Goal: Task Accomplishment & Management: Manage account settings

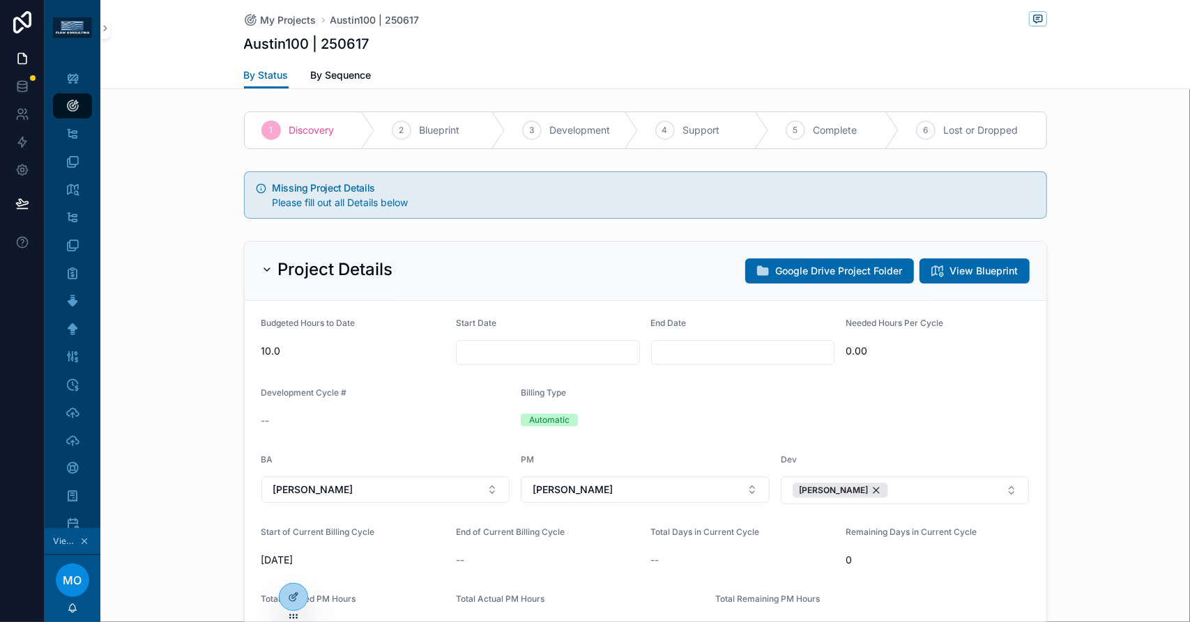
scroll to position [53, 0]
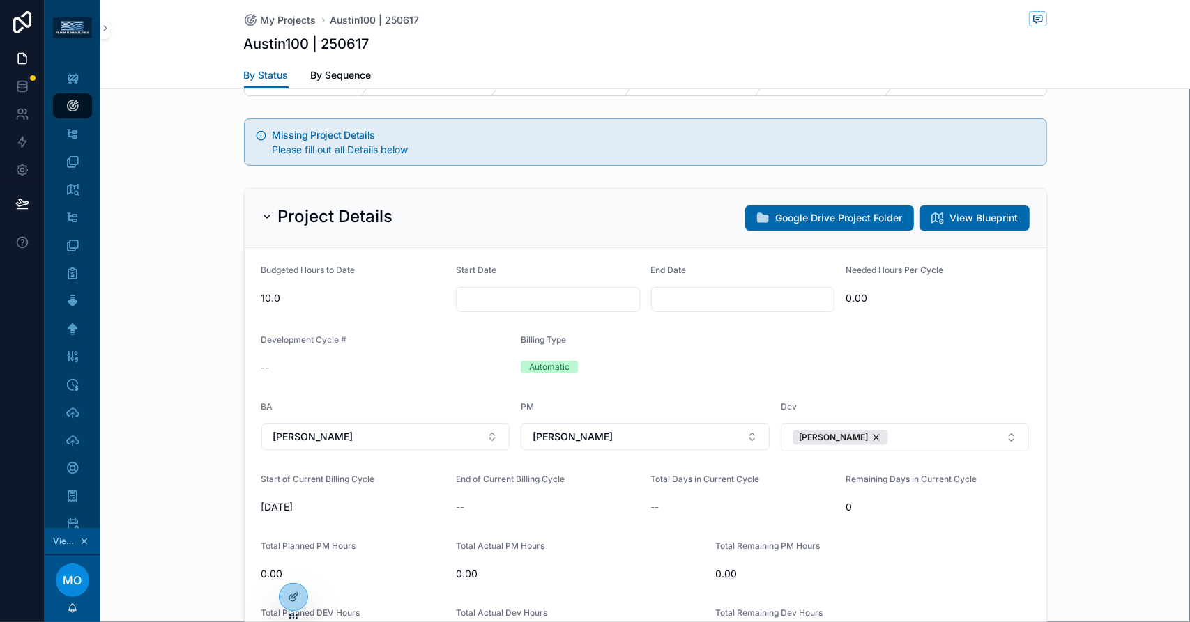
click at [263, 213] on icon "scrollable content" at bounding box center [266, 216] width 11 height 11
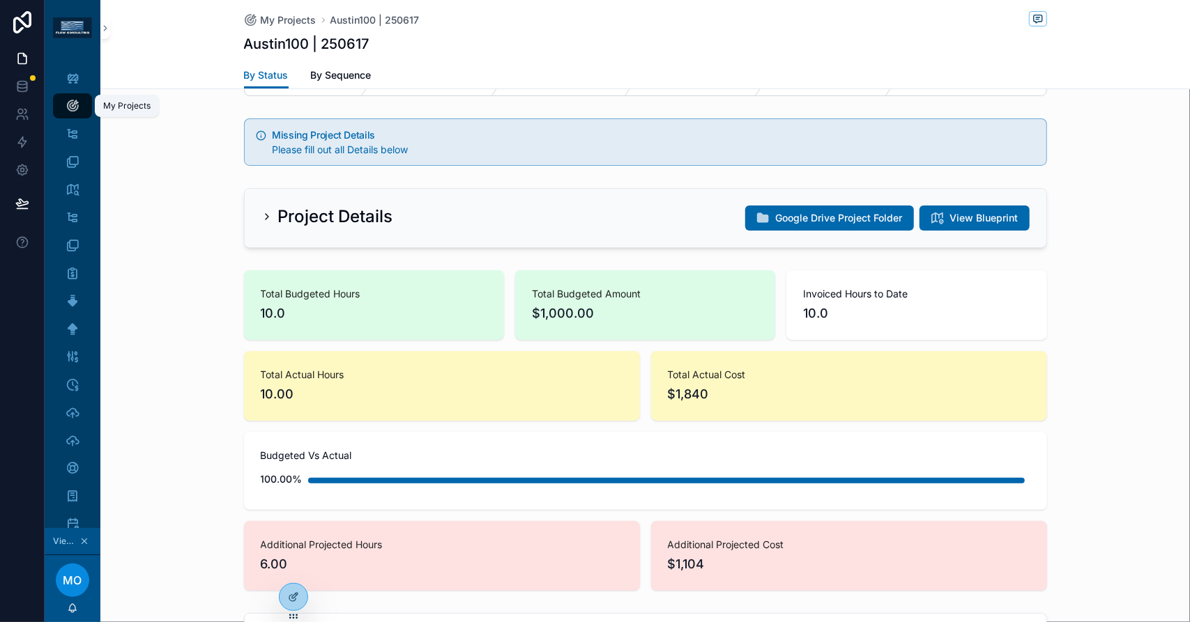
click at [79, 105] on div "My Projects" at bounding box center [72, 106] width 22 height 22
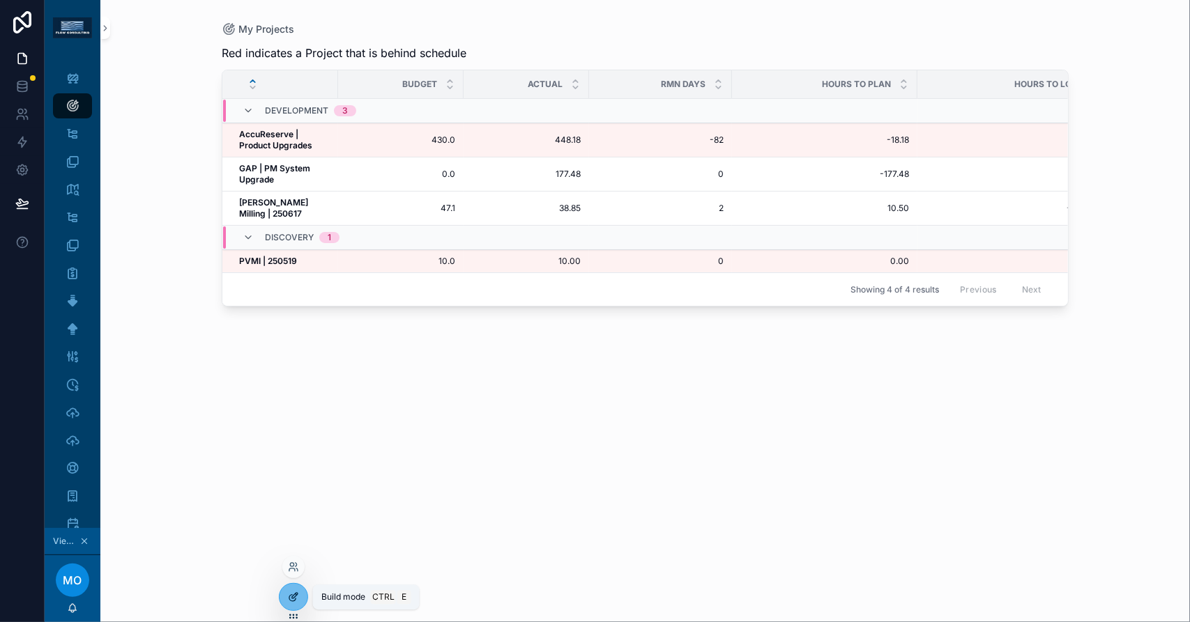
click at [301, 590] on div at bounding box center [293, 597] width 28 height 26
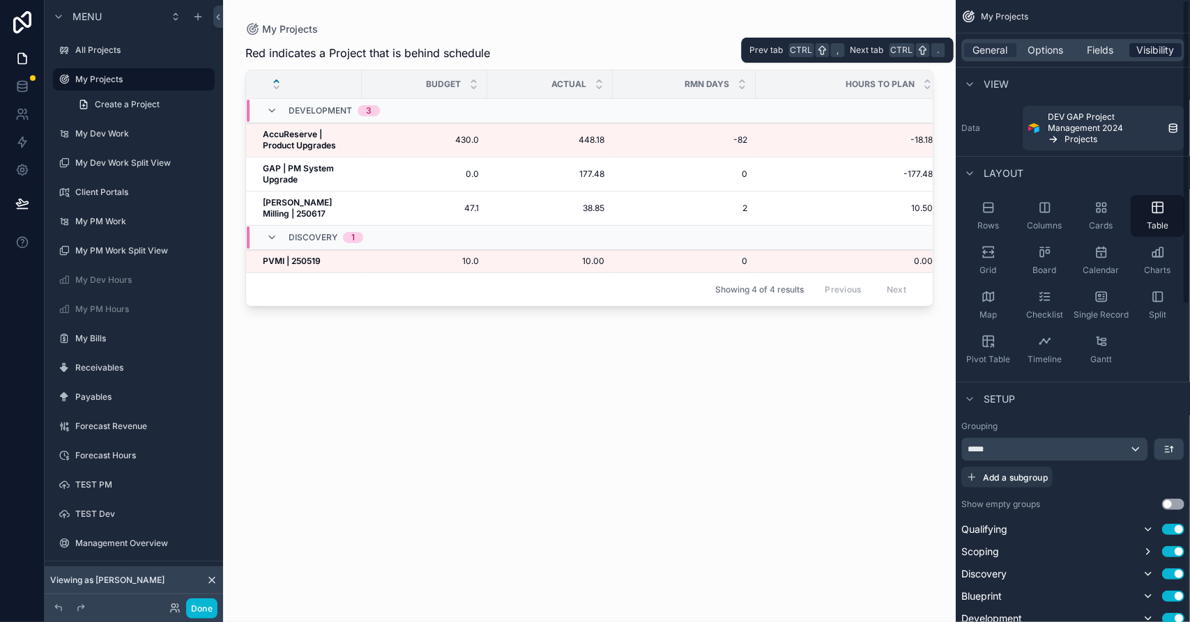
click at [1155, 47] on span "Visibility" at bounding box center [1156, 50] width 38 height 14
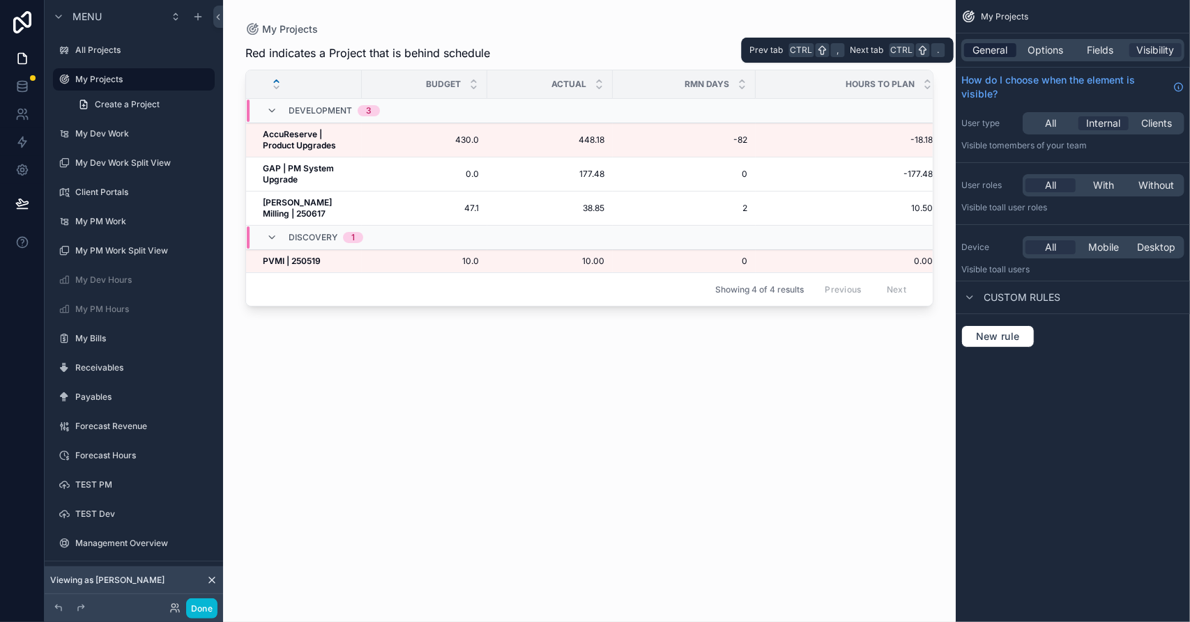
click at [999, 45] on span "General" at bounding box center [990, 50] width 35 height 14
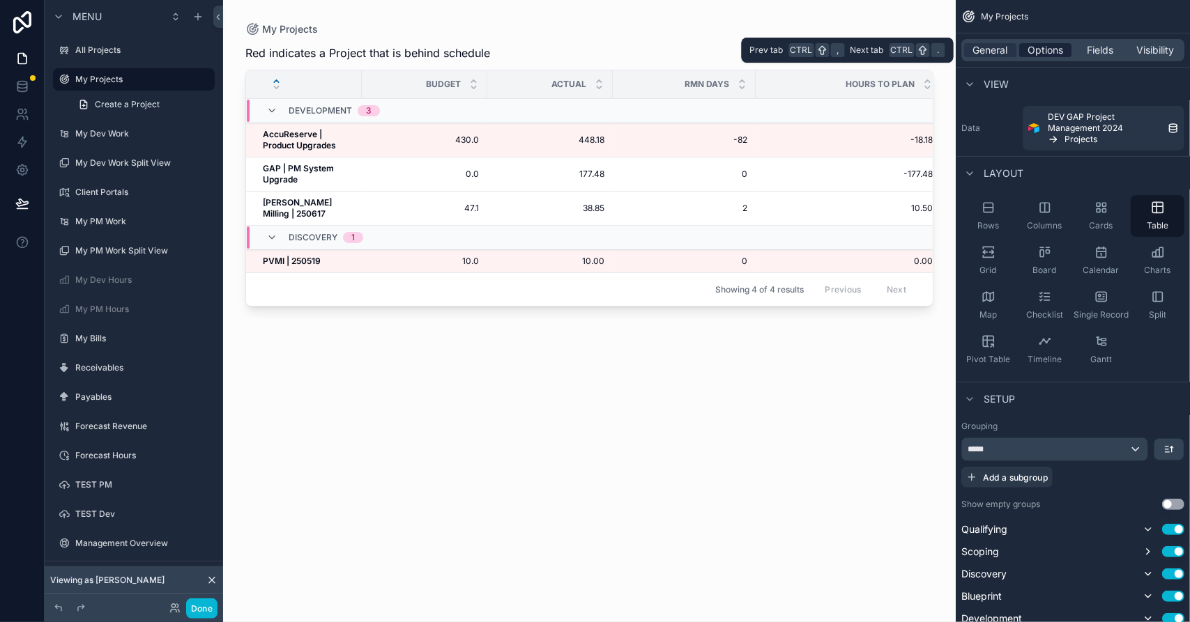
click at [1040, 51] on span "Options" at bounding box center [1045, 50] width 36 height 14
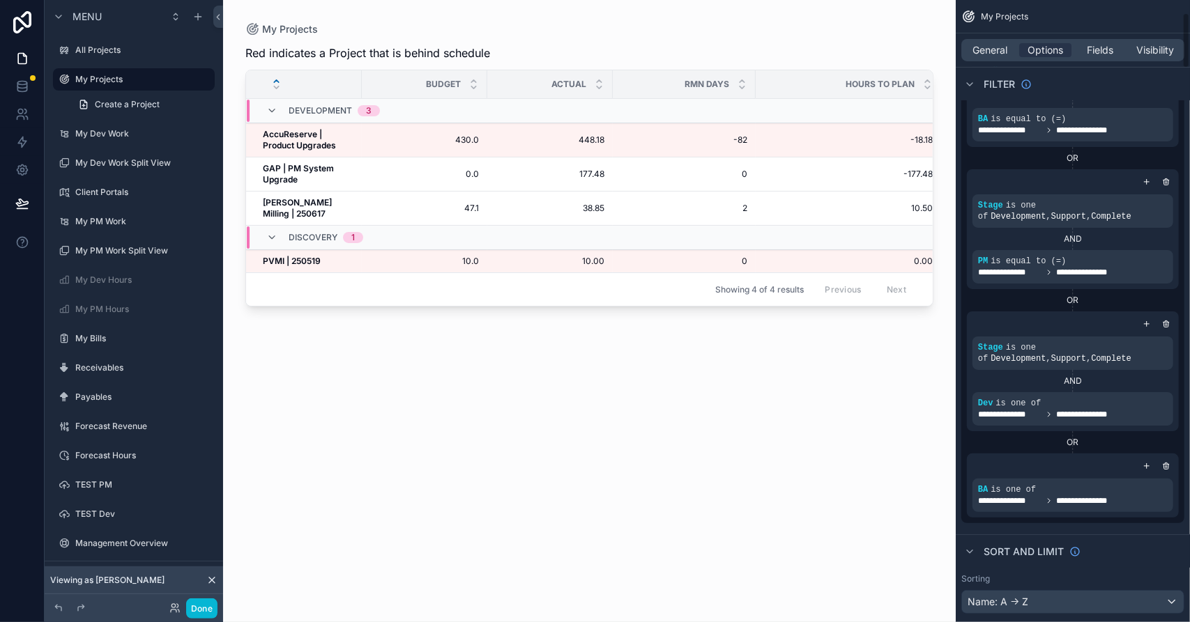
scroll to position [143, 0]
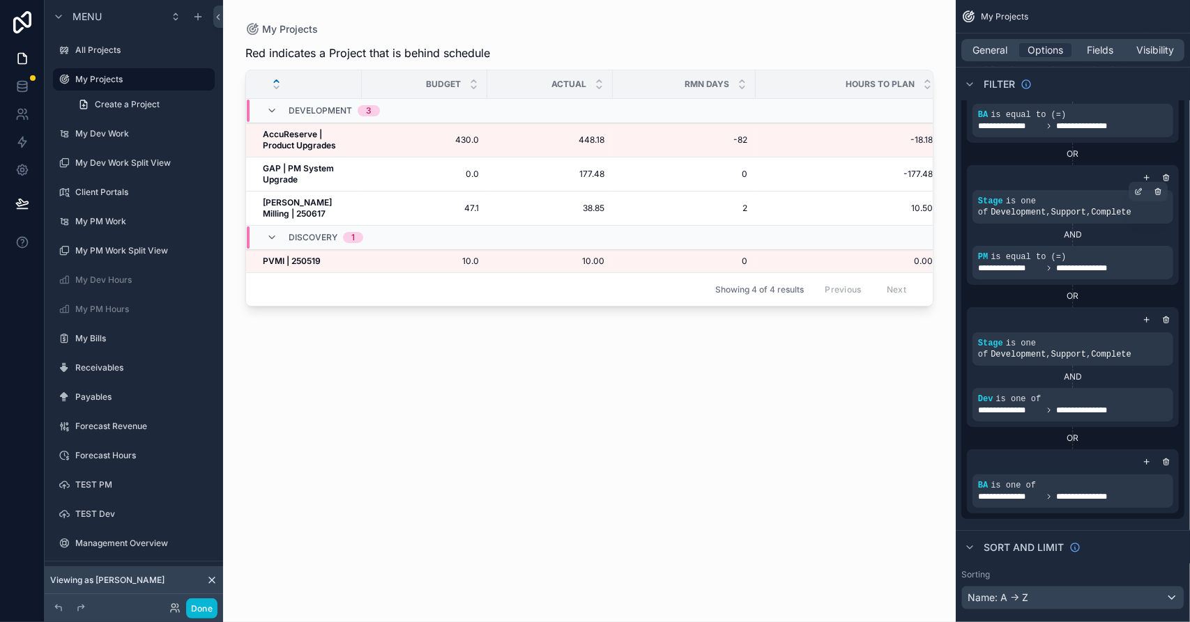
click at [1054, 210] on span "Development , Support , Complete" at bounding box center [1060, 213] width 141 height 10
click at [1139, 187] on icon "scrollable content" at bounding box center [1138, 191] width 8 height 8
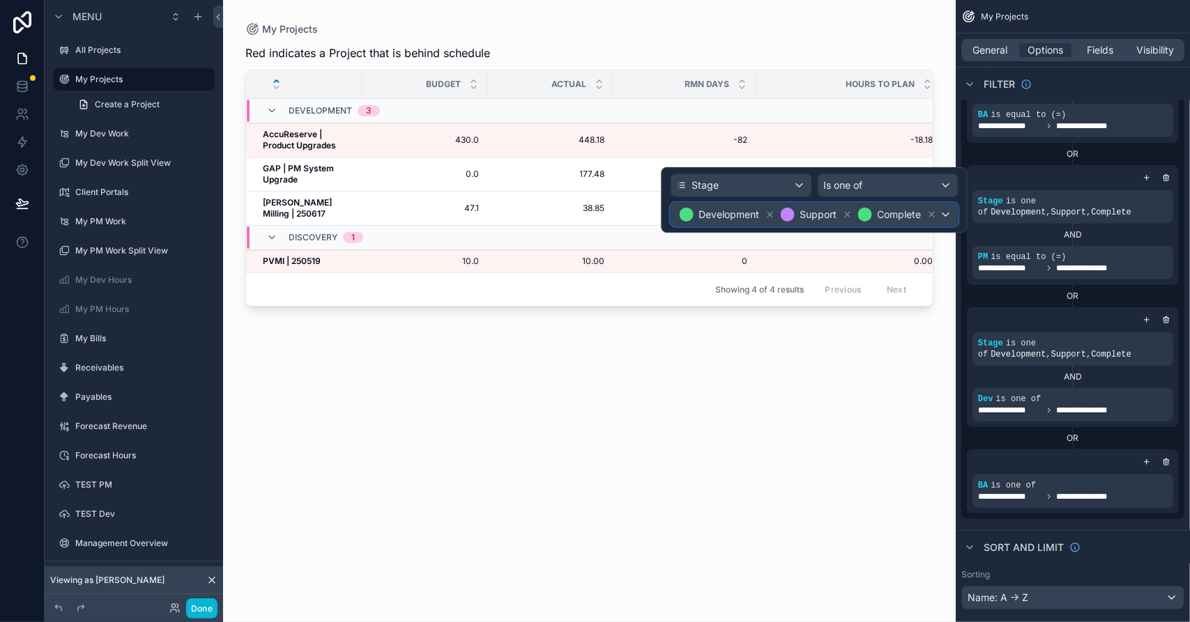
click at [946, 210] on div "Development Support Complete" at bounding box center [814, 214] width 286 height 22
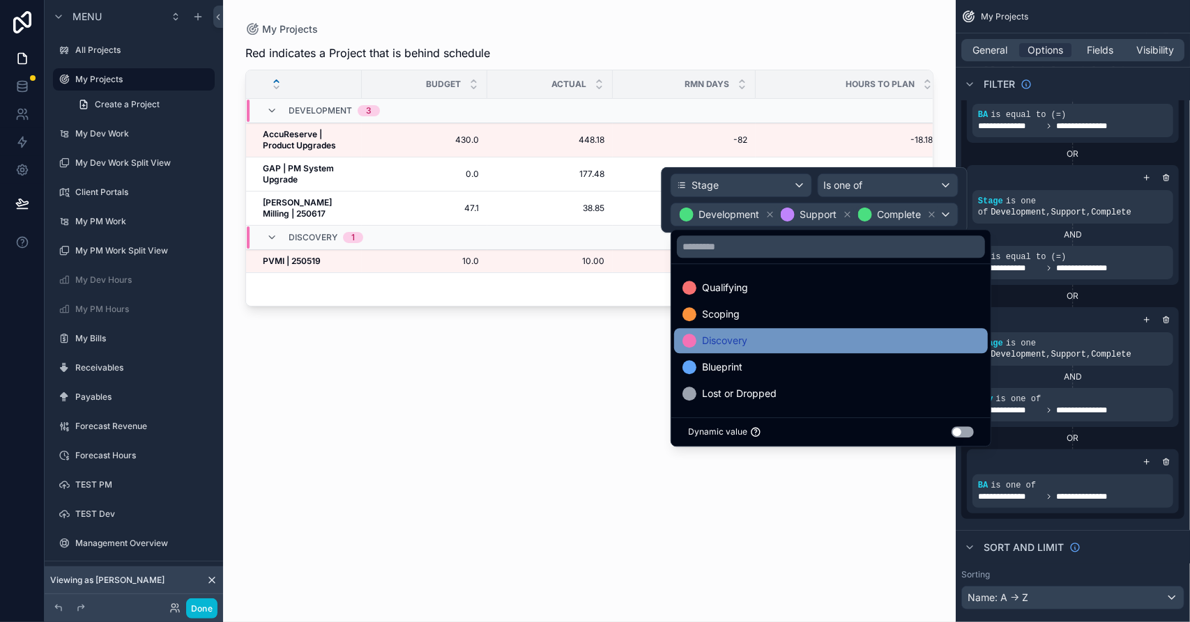
click at [725, 348] on span "Discovery" at bounding box center [724, 340] width 45 height 17
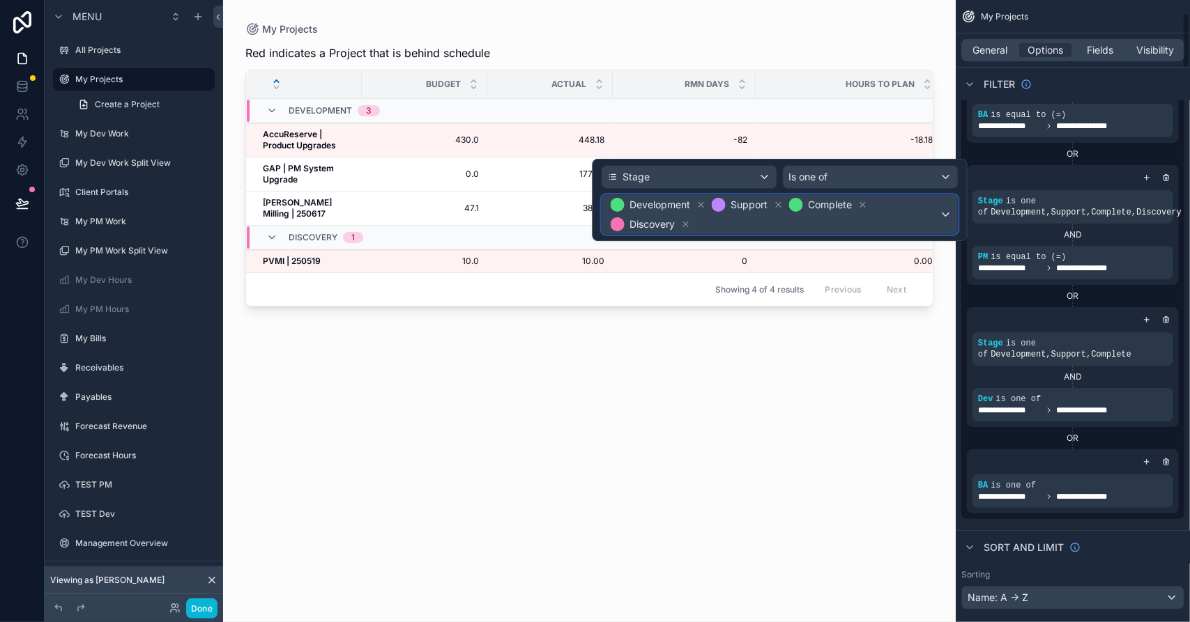
click at [945, 213] on div "Development Support Complete Discovery" at bounding box center [779, 214] width 355 height 39
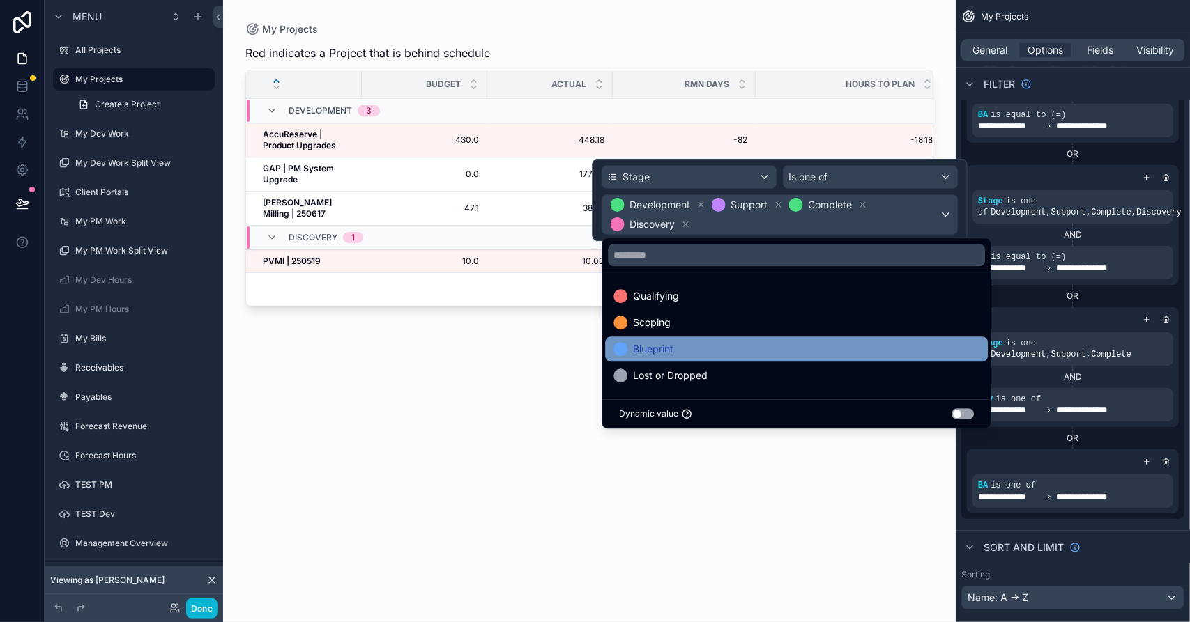
click at [688, 341] on div "Blueprint" at bounding box center [796, 349] width 366 height 17
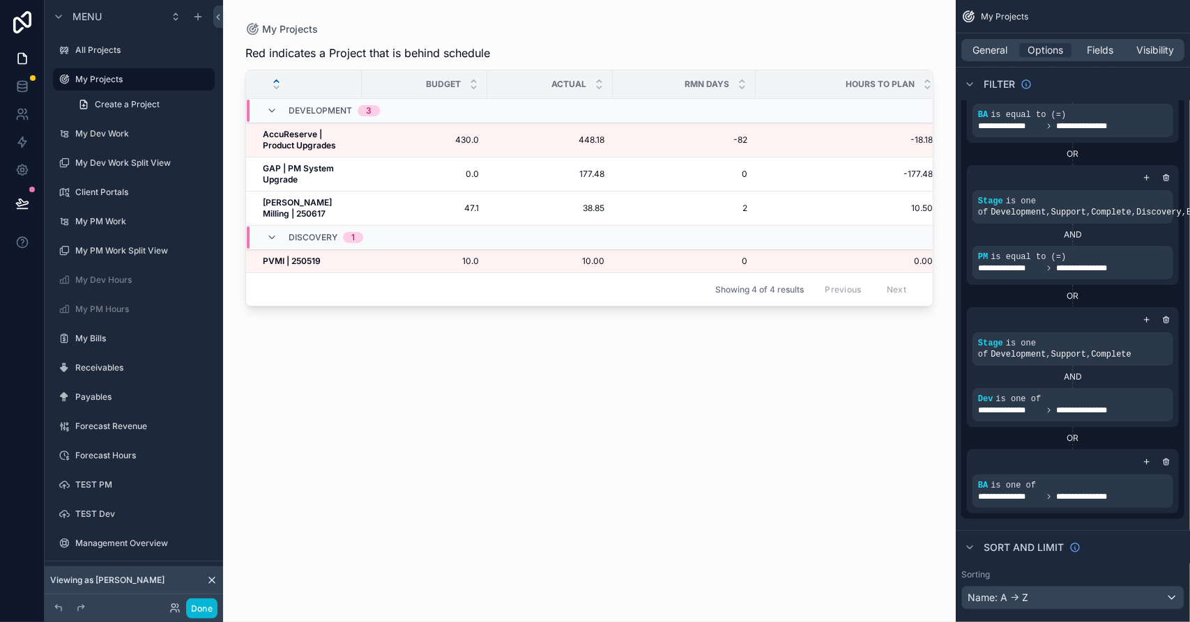
click at [1013, 288] on div "OR" at bounding box center [1073, 296] width 212 height 22
click at [1024, 355] on span "Development , Support , Complete" at bounding box center [1060, 355] width 141 height 10
click at [1134, 334] on icon "scrollable content" at bounding box center [1138, 334] width 8 height 8
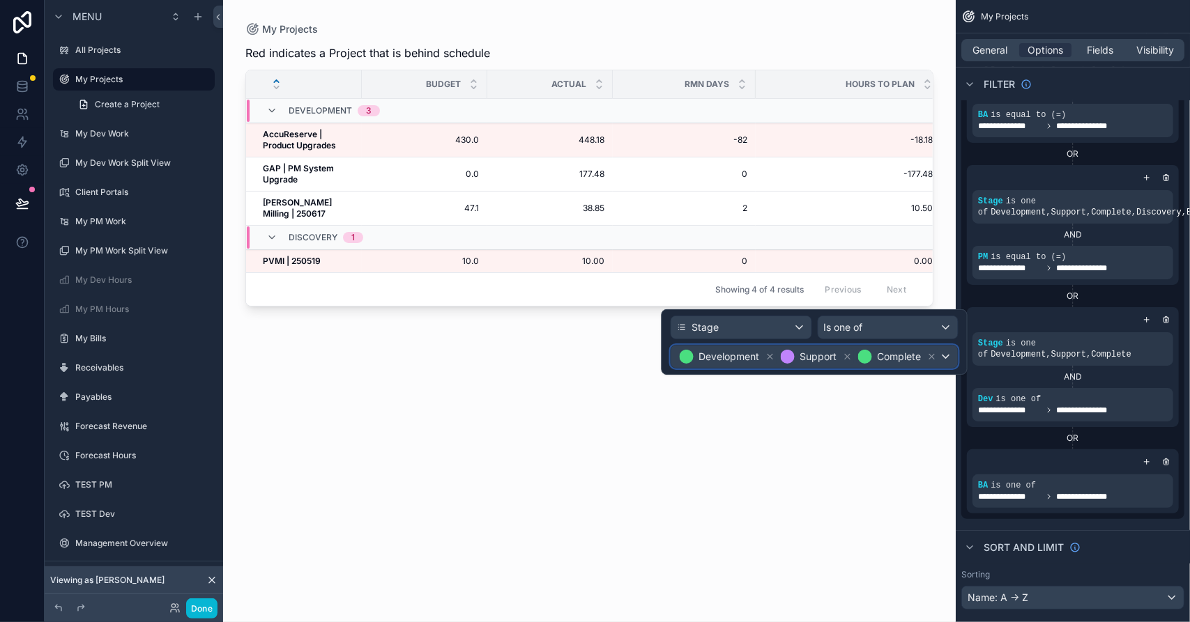
click at [946, 355] on div "Development Support Complete" at bounding box center [814, 357] width 286 height 22
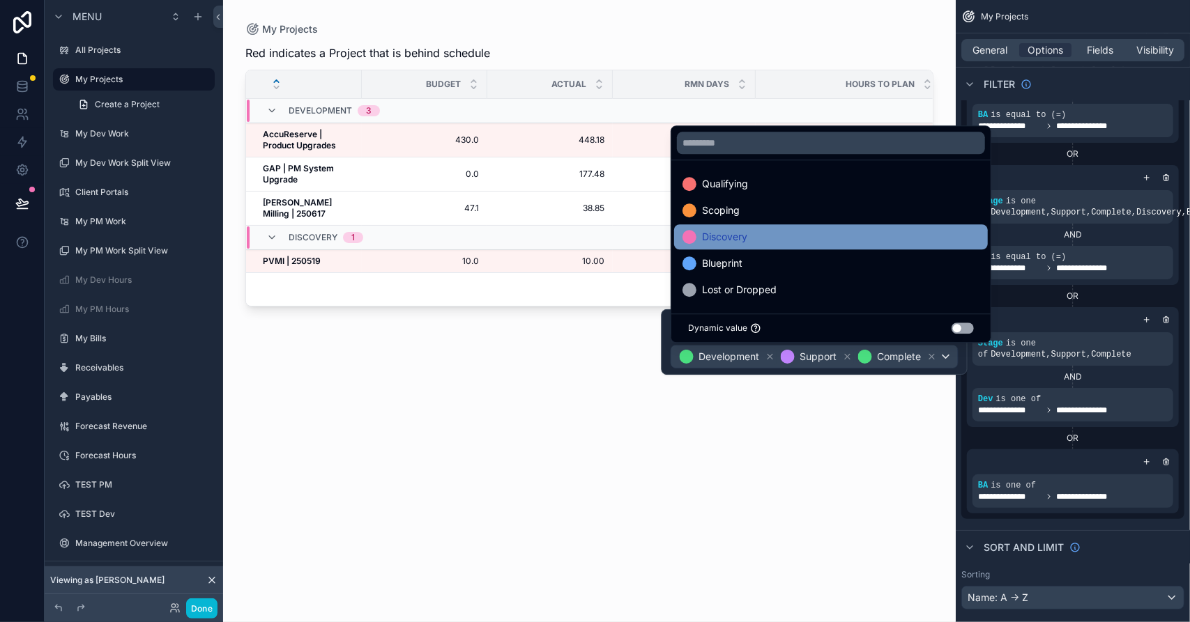
click at [723, 240] on span "Discovery" at bounding box center [724, 237] width 45 height 17
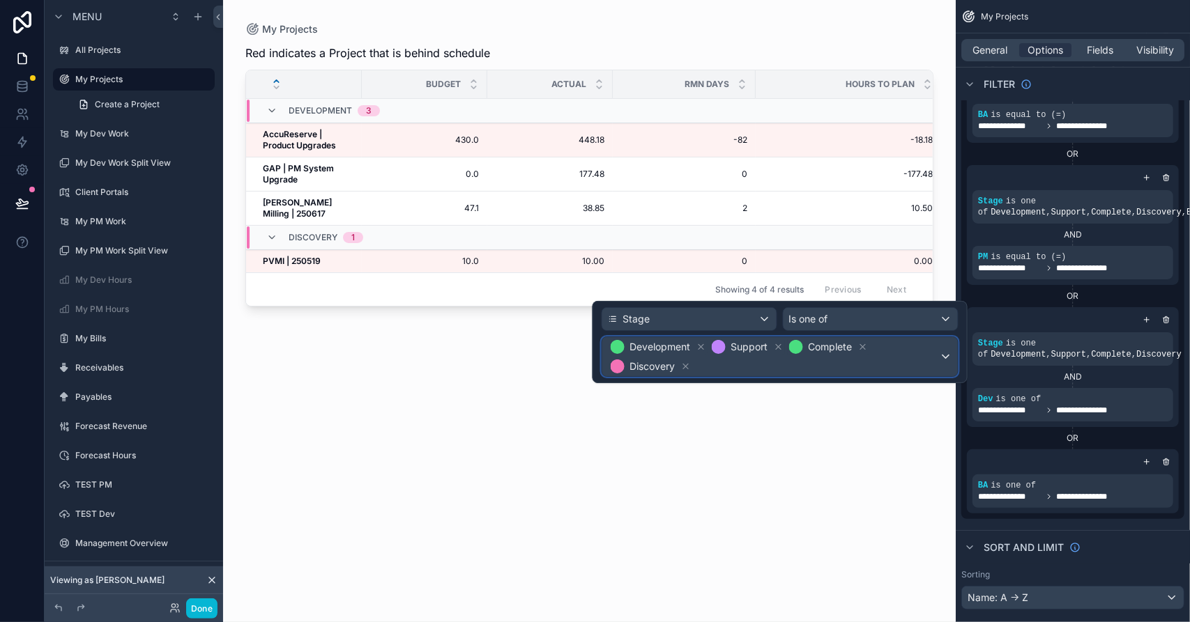
click at [882, 369] on span "Development Support Complete Discovery" at bounding box center [774, 356] width 332 height 39
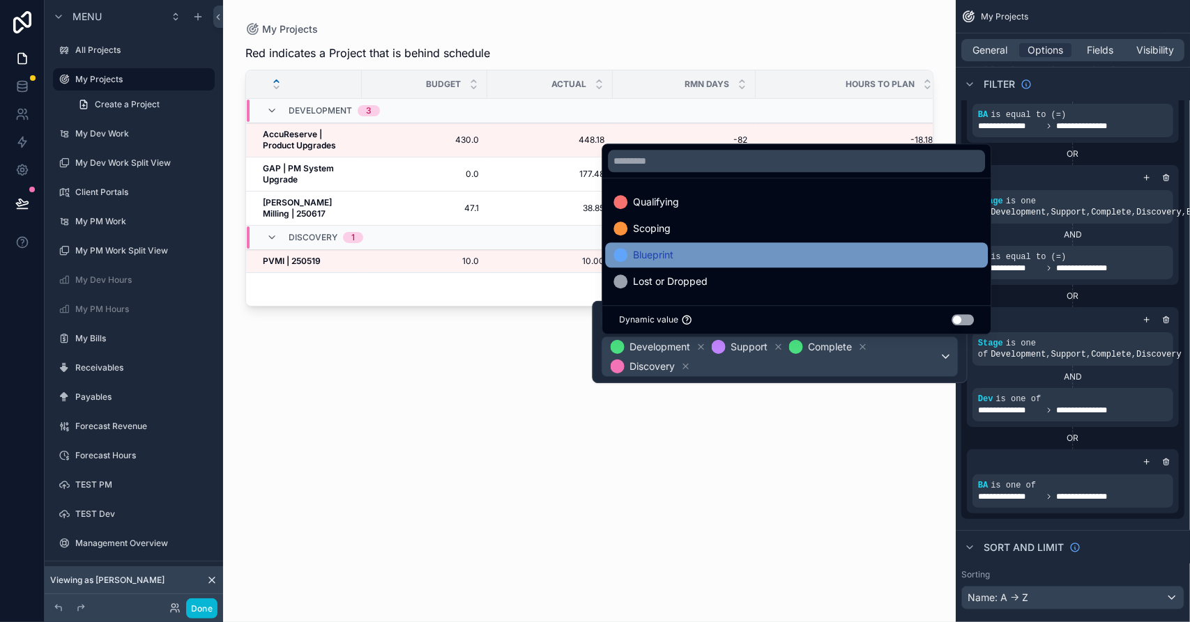
click at [702, 259] on div "Blueprint" at bounding box center [796, 255] width 366 height 17
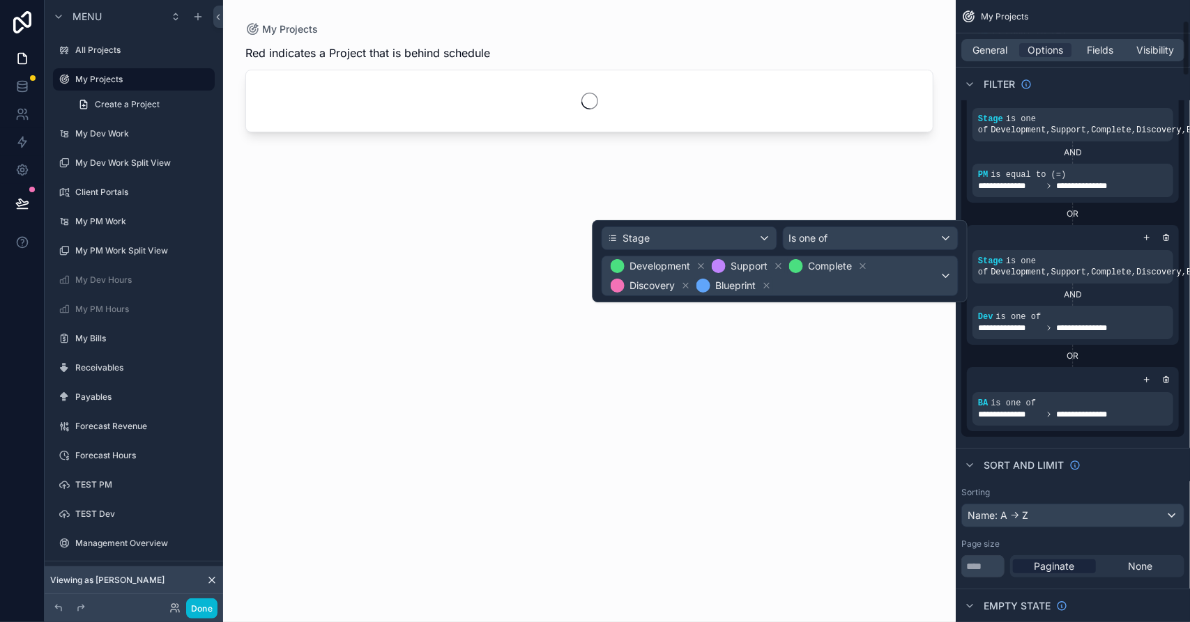
scroll to position [227, 0]
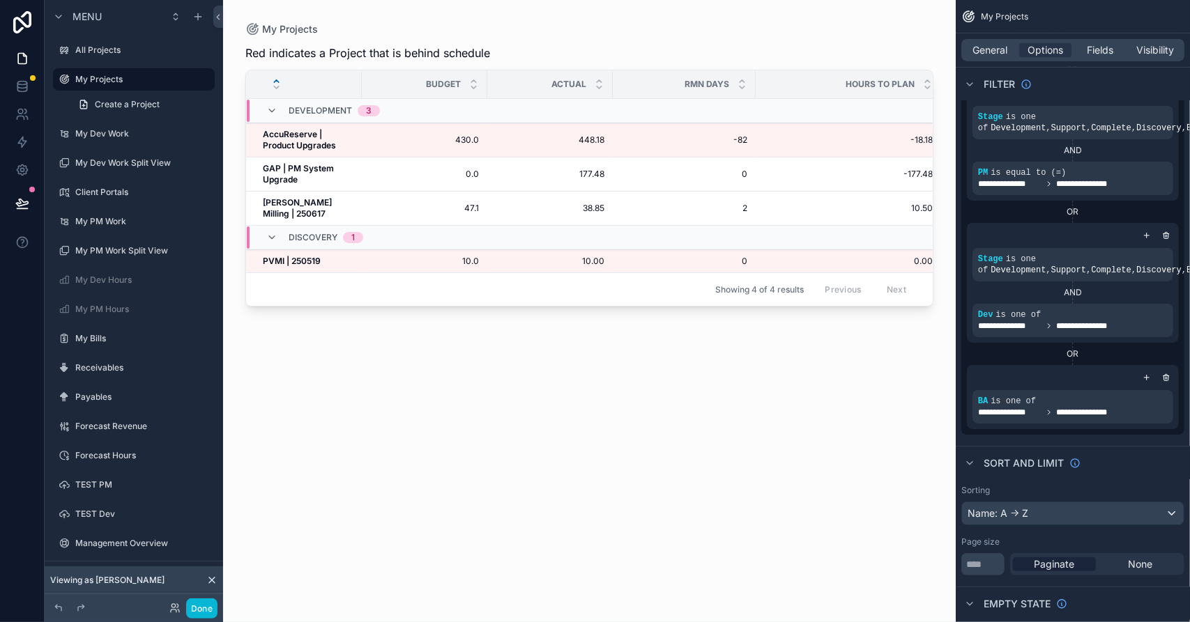
click at [1033, 350] on div "OR" at bounding box center [1073, 353] width 212 height 11
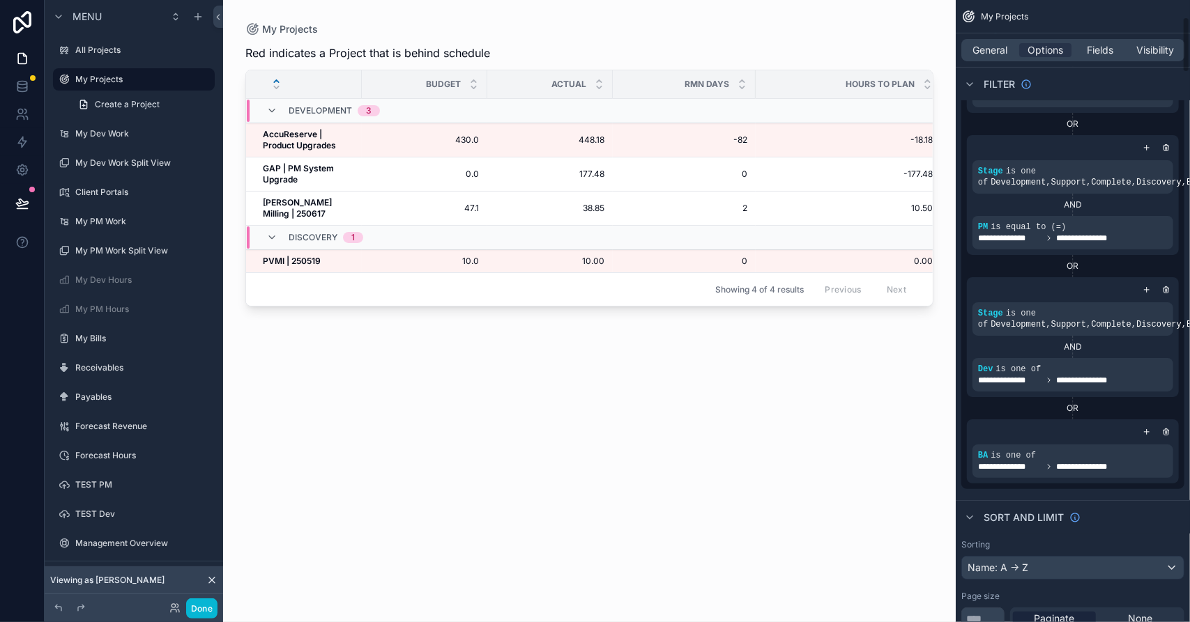
scroll to position [172, 0]
click at [199, 608] on button "Done" at bounding box center [201, 609] width 31 height 20
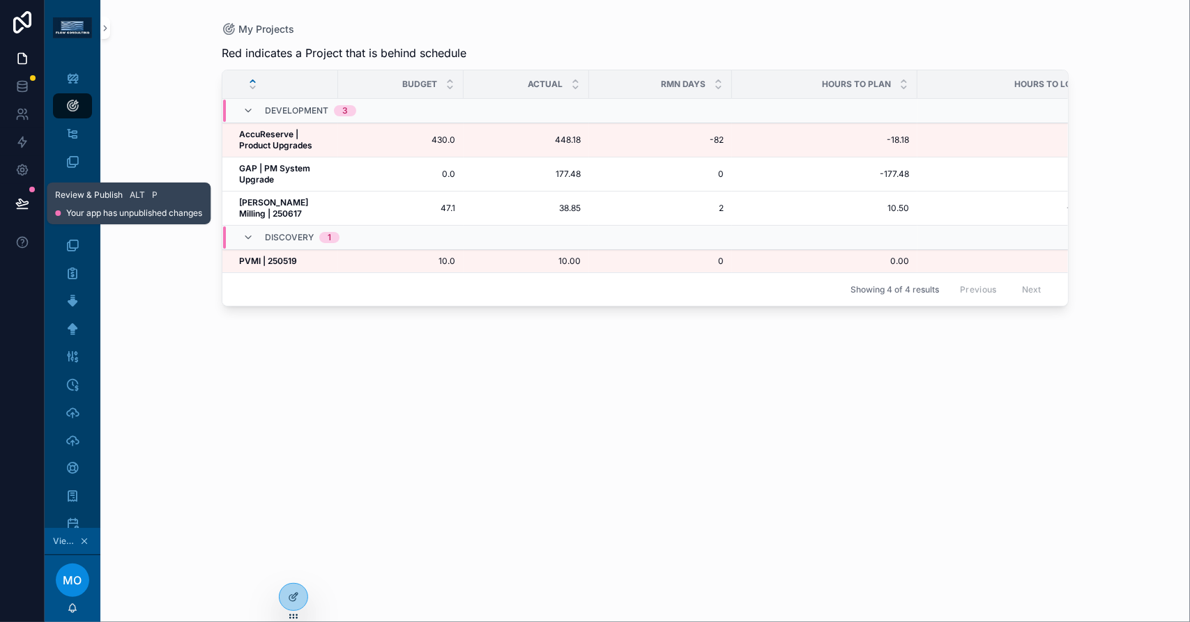
click at [24, 201] on icon at bounding box center [22, 204] width 14 height 14
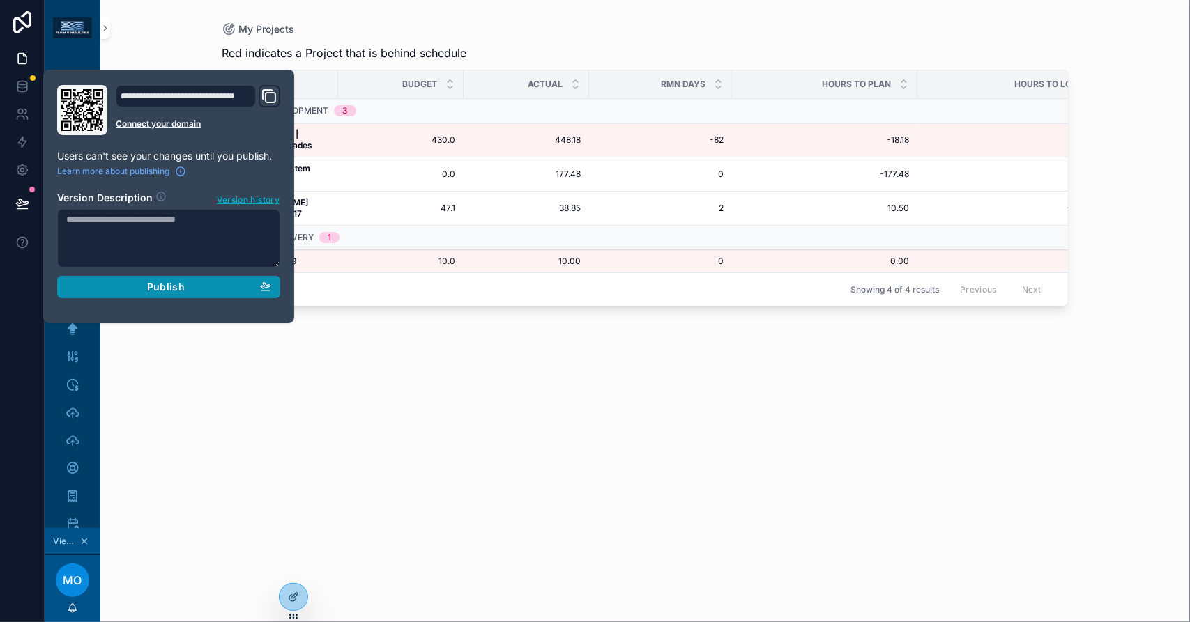
click at [188, 292] on button "Publish" at bounding box center [168, 287] width 223 height 22
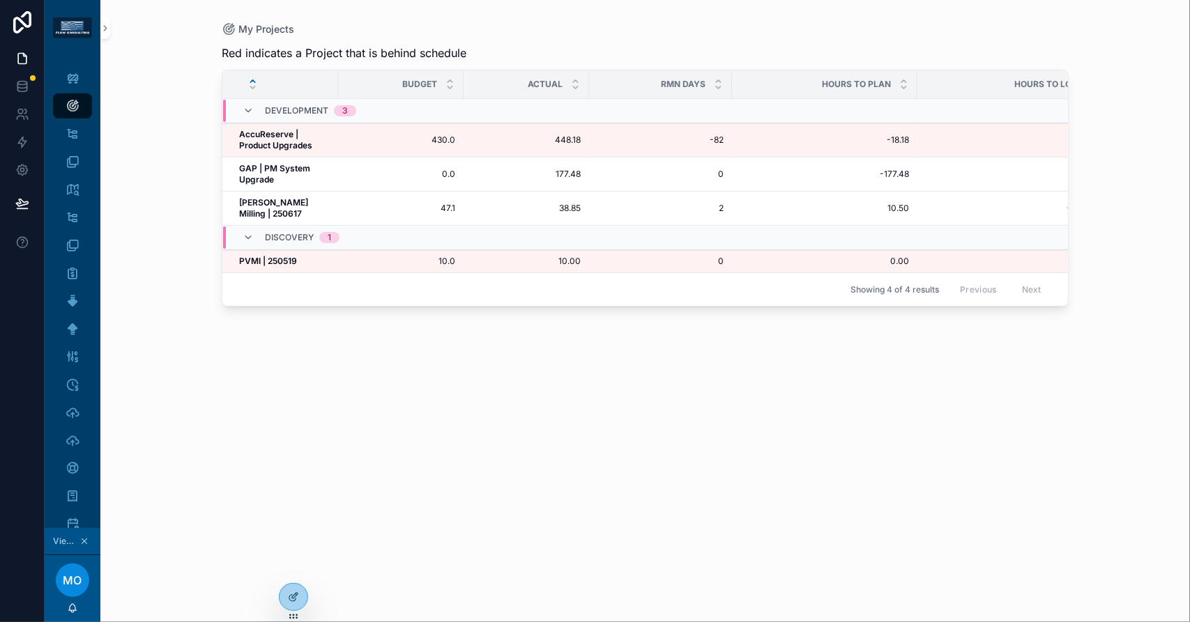
click at [353, 390] on div "Red indicates a Project that is behind schedule Budget Actual RMN Days Hours to…" at bounding box center [645, 320] width 847 height 569
click at [68, 73] on icon "scrollable content" at bounding box center [73, 78] width 14 height 14
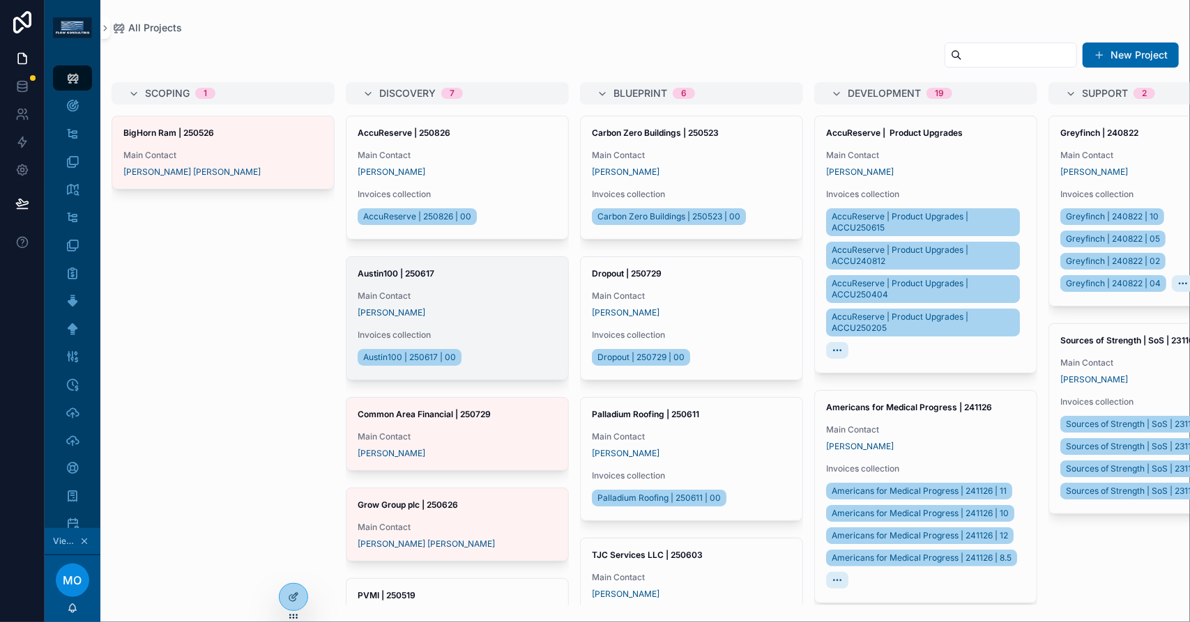
click at [471, 280] on div "Austin100 | 250617 Main Contact [PERSON_NAME] Invoices collection Austin100 | 2…" at bounding box center [457, 318] width 222 height 123
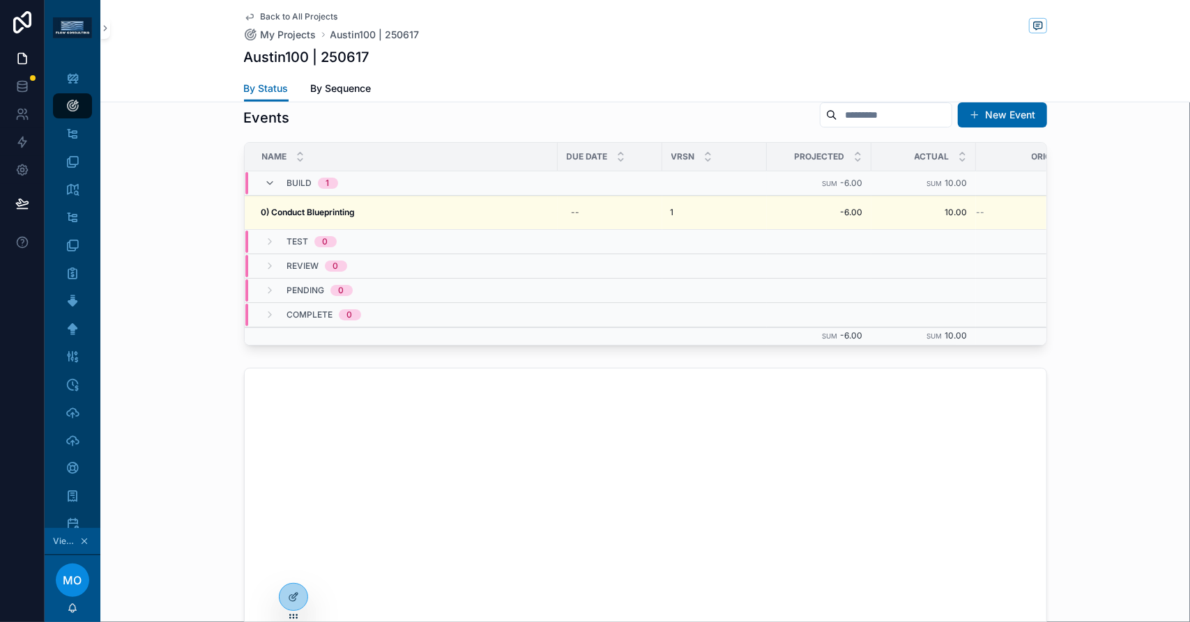
scroll to position [693, 0]
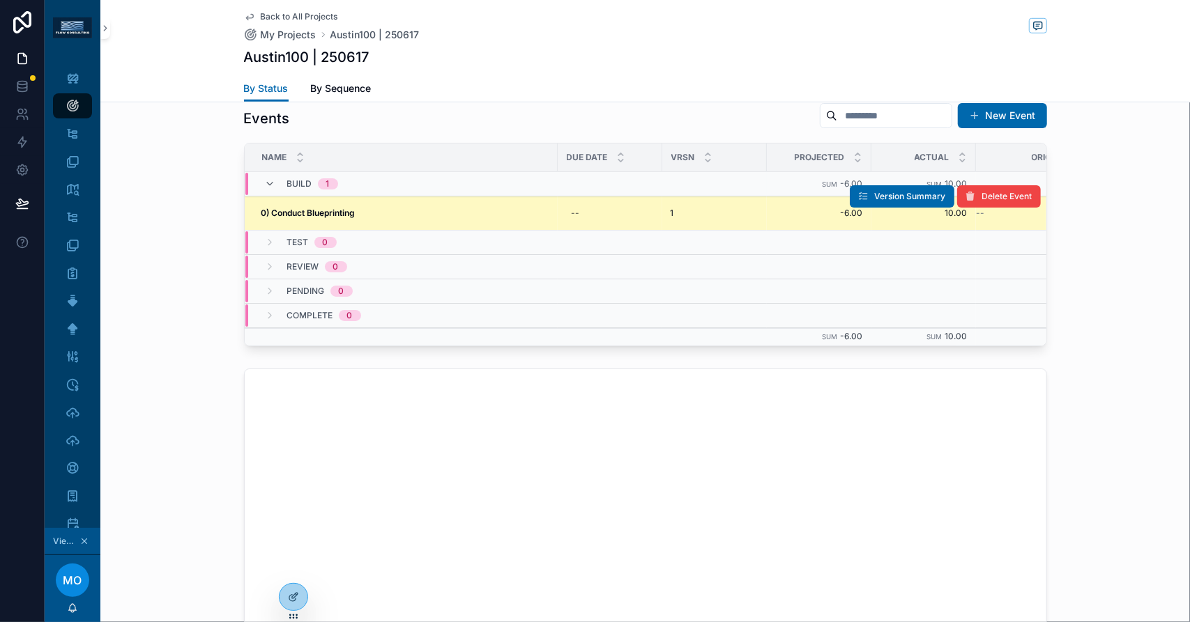
click at [471, 210] on div "0) Conduct Blueprinting 0) Conduct Blueprinting" at bounding box center [405, 213] width 288 height 11
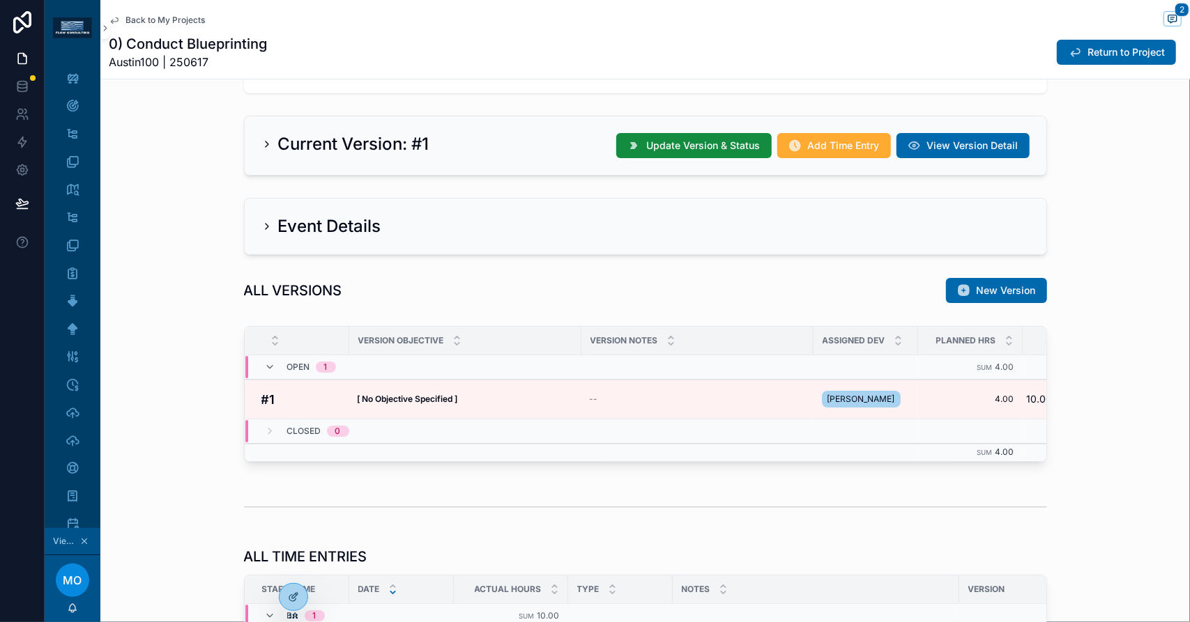
scroll to position [311, 0]
click at [425, 390] on td "[ No Objective Specified ] [ No Objective Specified ]" at bounding box center [465, 399] width 232 height 40
click at [653, 142] on span "Update Version & Status" at bounding box center [704, 145] width 114 height 14
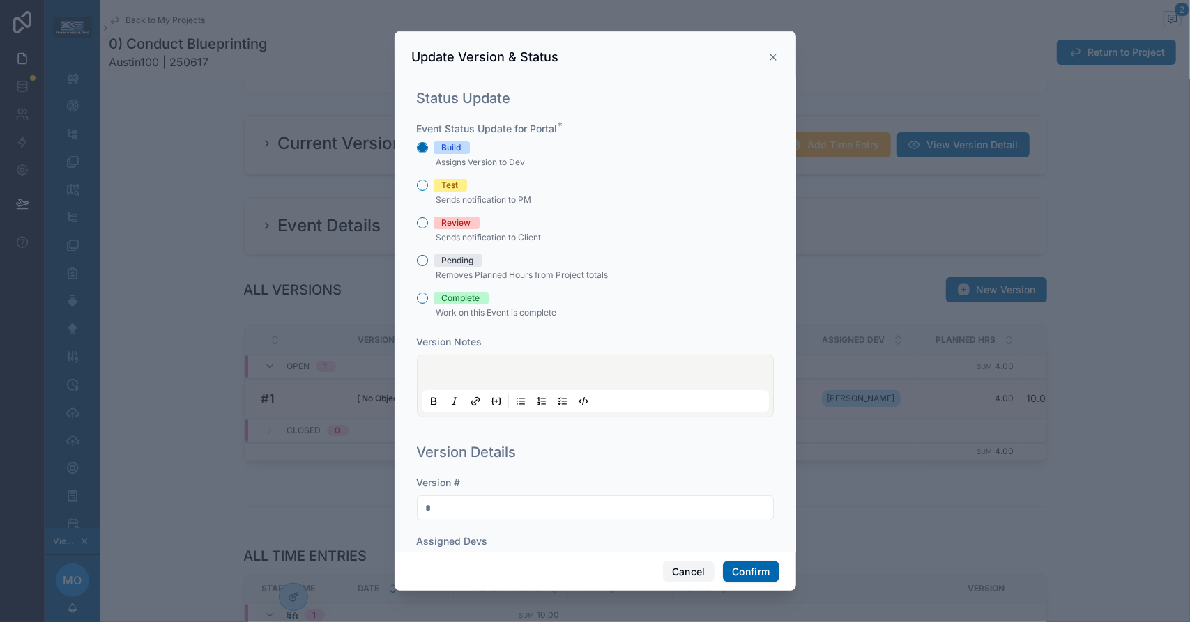
click at [687, 568] on button "Cancel" at bounding box center [689, 572] width 52 height 22
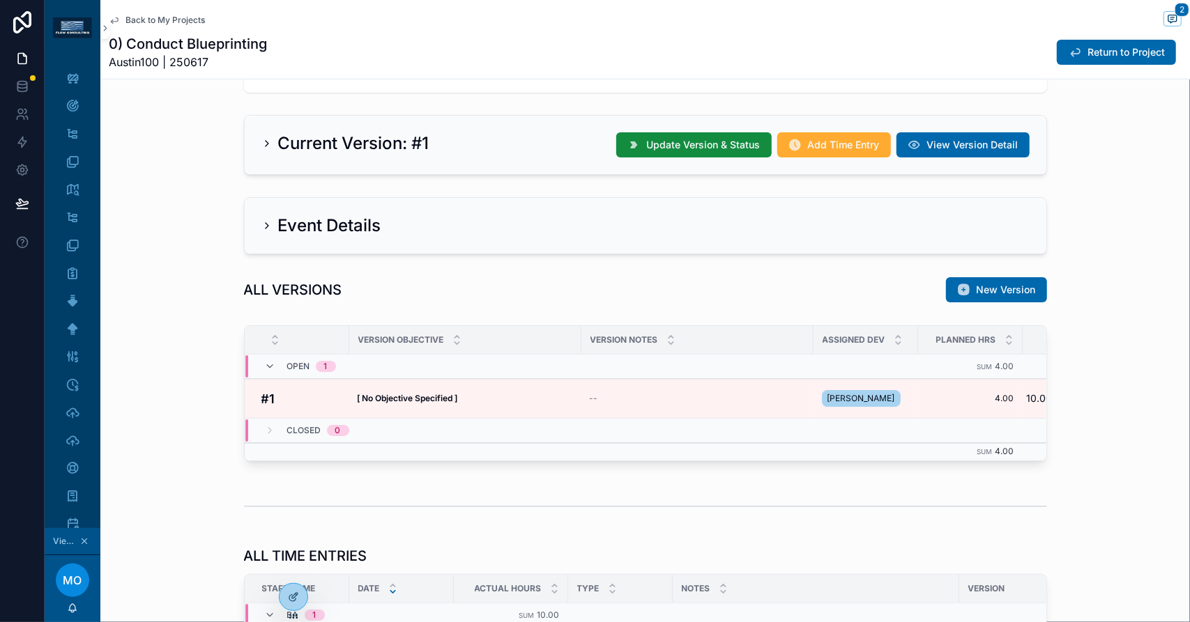
click at [261, 224] on icon "scrollable content" at bounding box center [266, 225] width 11 height 11
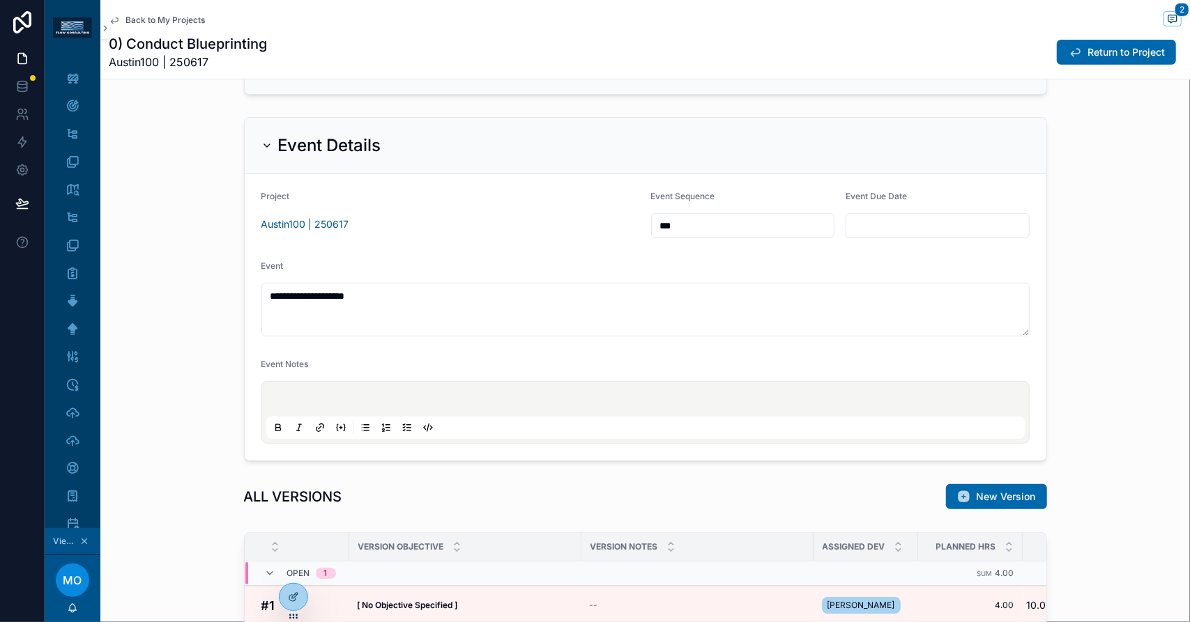
scroll to position [392, 0]
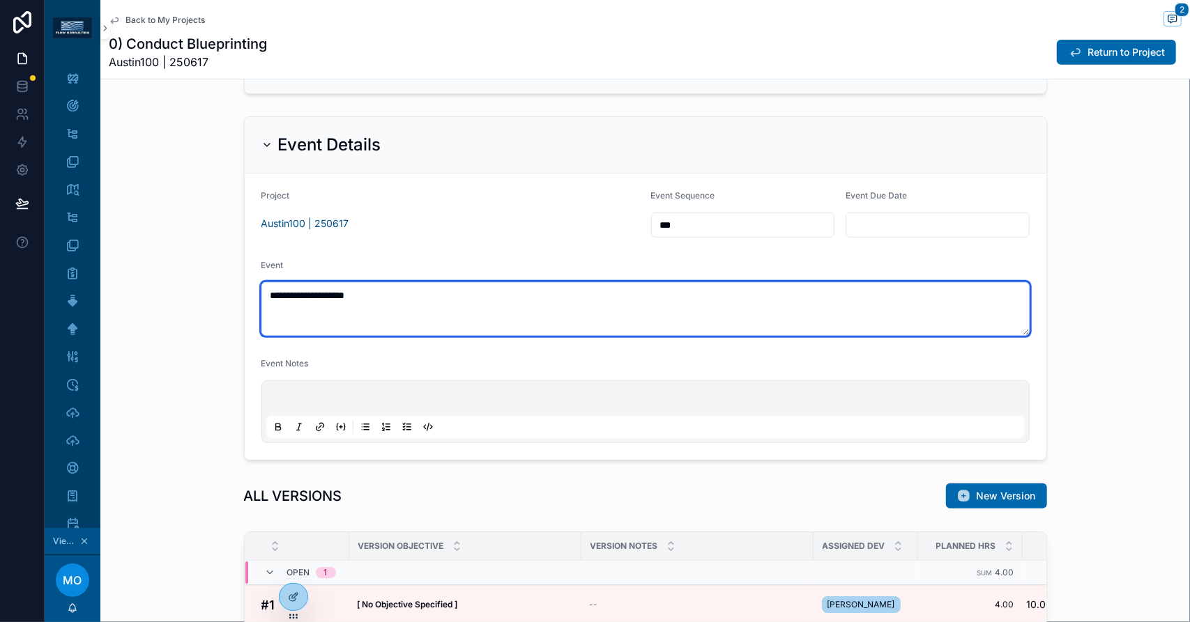
drag, startPoint x: 367, startPoint y: 298, endPoint x: 233, endPoint y: 302, distance: 133.9
click at [233, 302] on div "**********" at bounding box center [644, 288] width 1089 height 355
click at [376, 293] on textarea "**********" at bounding box center [645, 309] width 769 height 54
drag, startPoint x: 376, startPoint y: 293, endPoint x: 262, endPoint y: 286, distance: 114.5
click at [262, 286] on textarea "**********" at bounding box center [645, 309] width 769 height 54
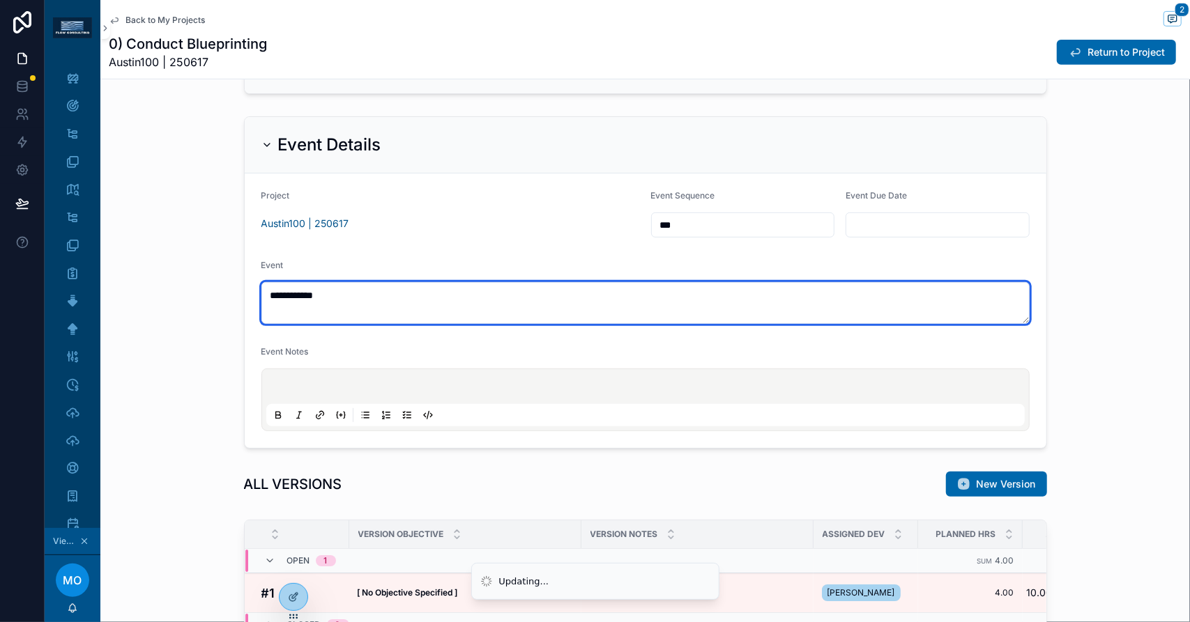
type textarea "**********"
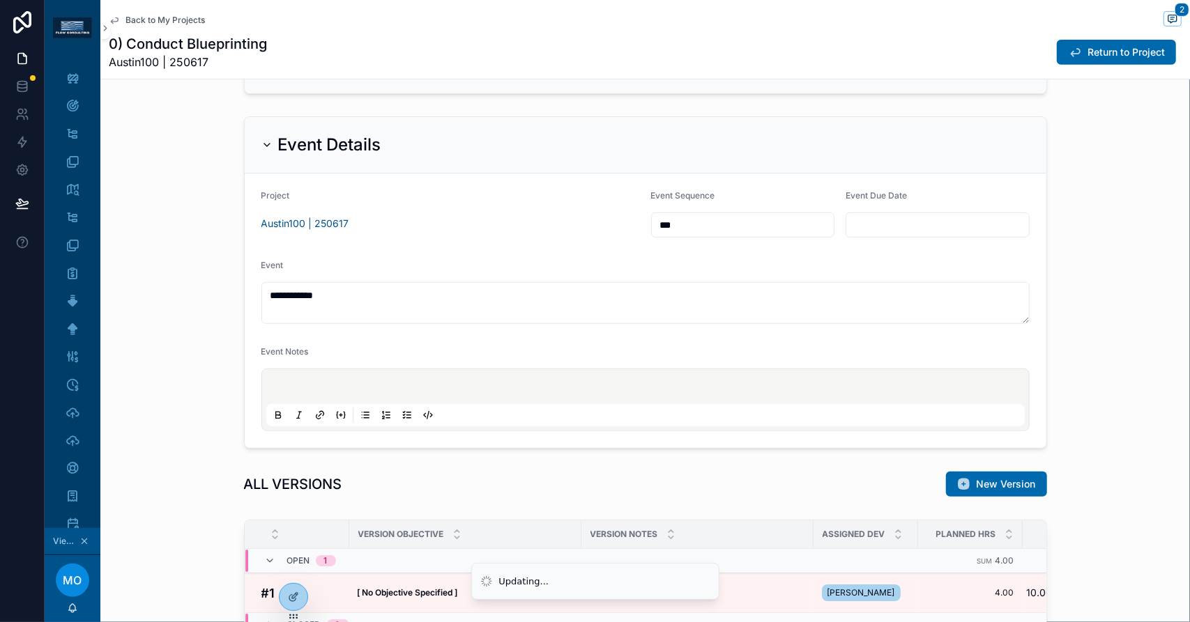
click at [207, 295] on div "**********" at bounding box center [644, 283] width 1089 height 344
click at [1079, 309] on div "**********" at bounding box center [644, 283] width 1089 height 344
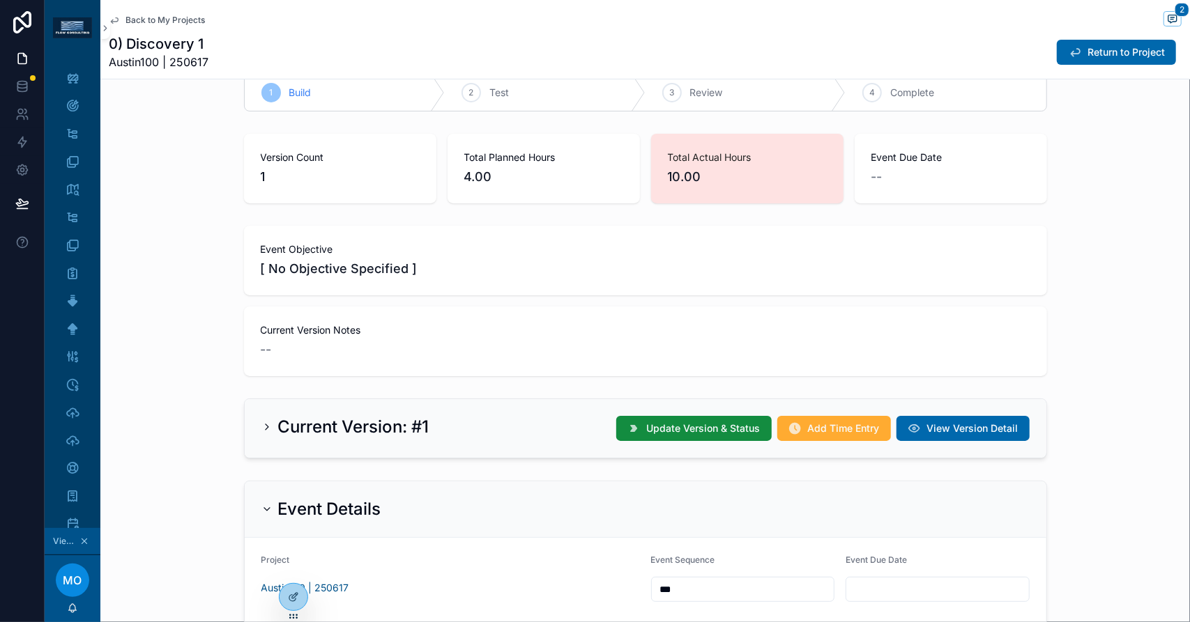
scroll to position [27, 0]
click at [151, 20] on span "Back to My Projects" at bounding box center [164, 20] width 79 height 11
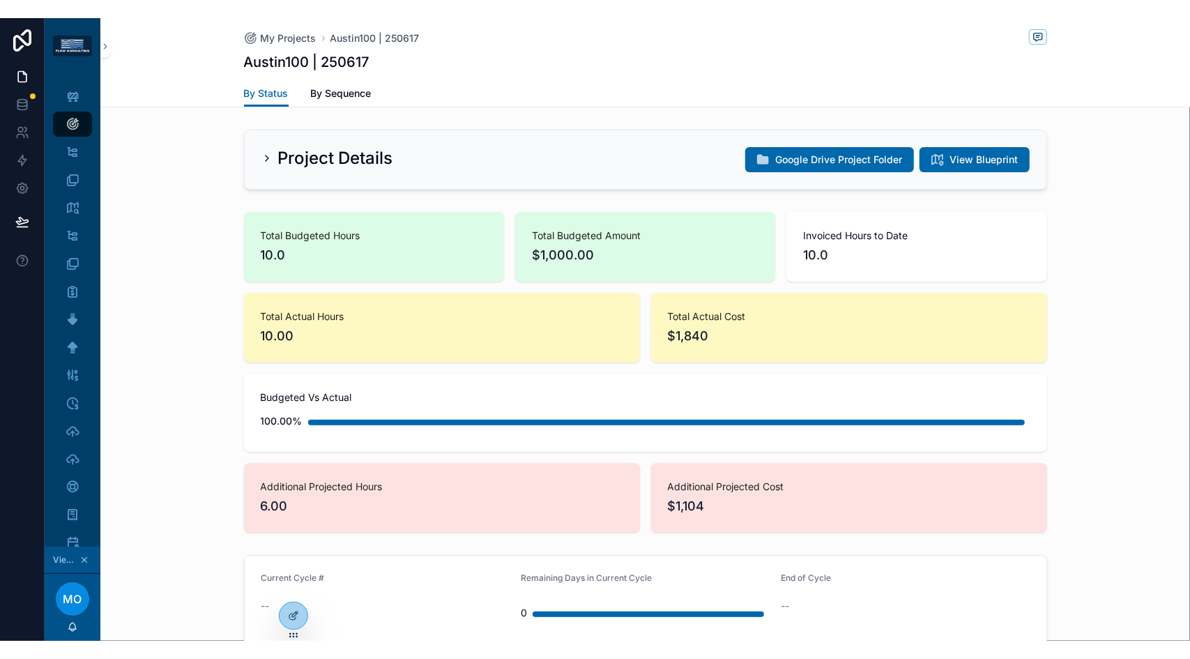
scroll to position [129, 0]
